Goal: Task Accomplishment & Management: Use online tool/utility

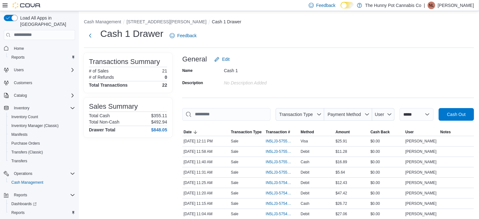
click at [34, 5] on img at bounding box center [27, 5] width 28 height 6
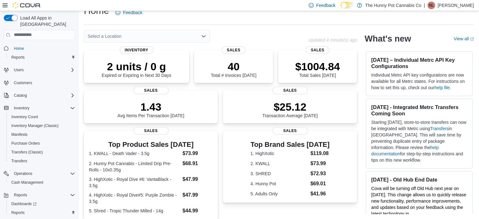
scroll to position [27, 0]
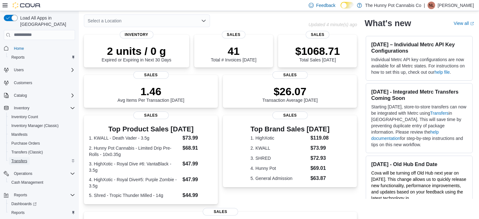
click at [28, 157] on link "Transfers" at bounding box center [19, 161] width 21 height 8
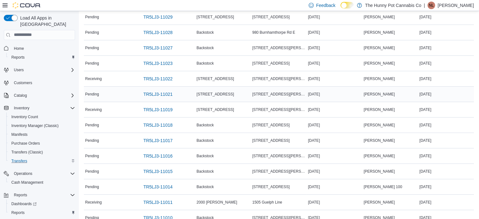
scroll to position [63, 0]
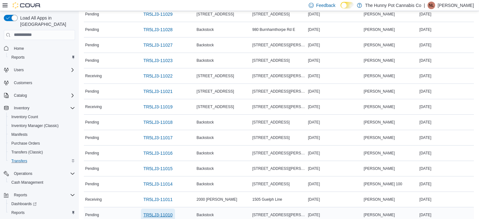
click at [158, 214] on span "TR5LJ3-11010" at bounding box center [158, 215] width 29 height 6
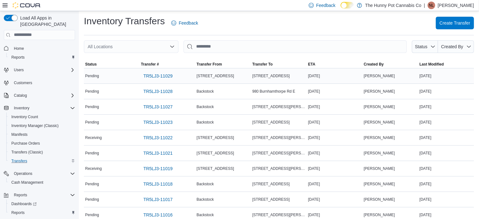
scroll to position [0, 0]
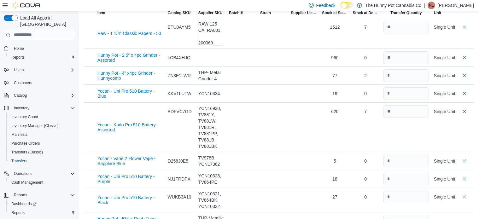
scroll to position [158, 0]
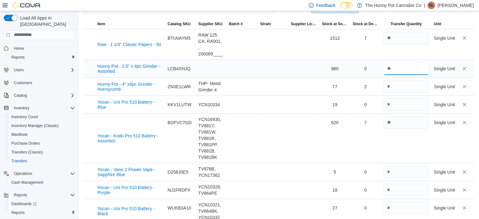
click at [411, 65] on input "number" at bounding box center [406, 68] width 45 height 13
click at [370, 66] on div "0" at bounding box center [366, 69] width 26 height 6
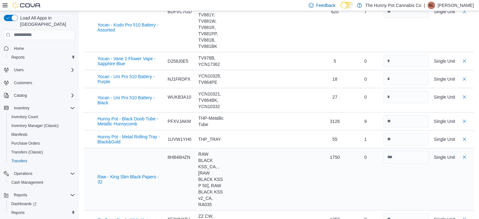
scroll to position [337, 0]
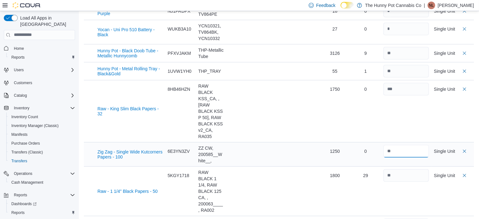
click at [401, 145] on input "number" at bounding box center [406, 151] width 45 height 13
drag, startPoint x: 396, startPoint y: 139, endPoint x: 391, endPoint y: 138, distance: 4.8
click at [391, 145] on input "number" at bounding box center [406, 151] width 45 height 13
type input "**"
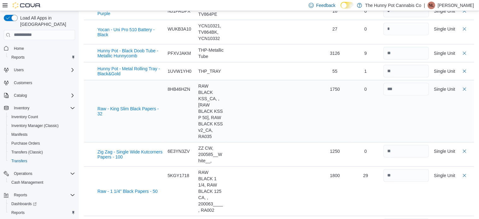
click at [398, 126] on td "Transfer Quantity" at bounding box center [406, 111] width 50 height 62
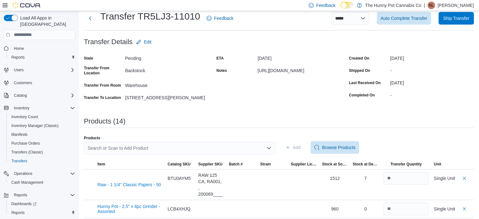
scroll to position [0, 0]
